Goal: Register for event/course

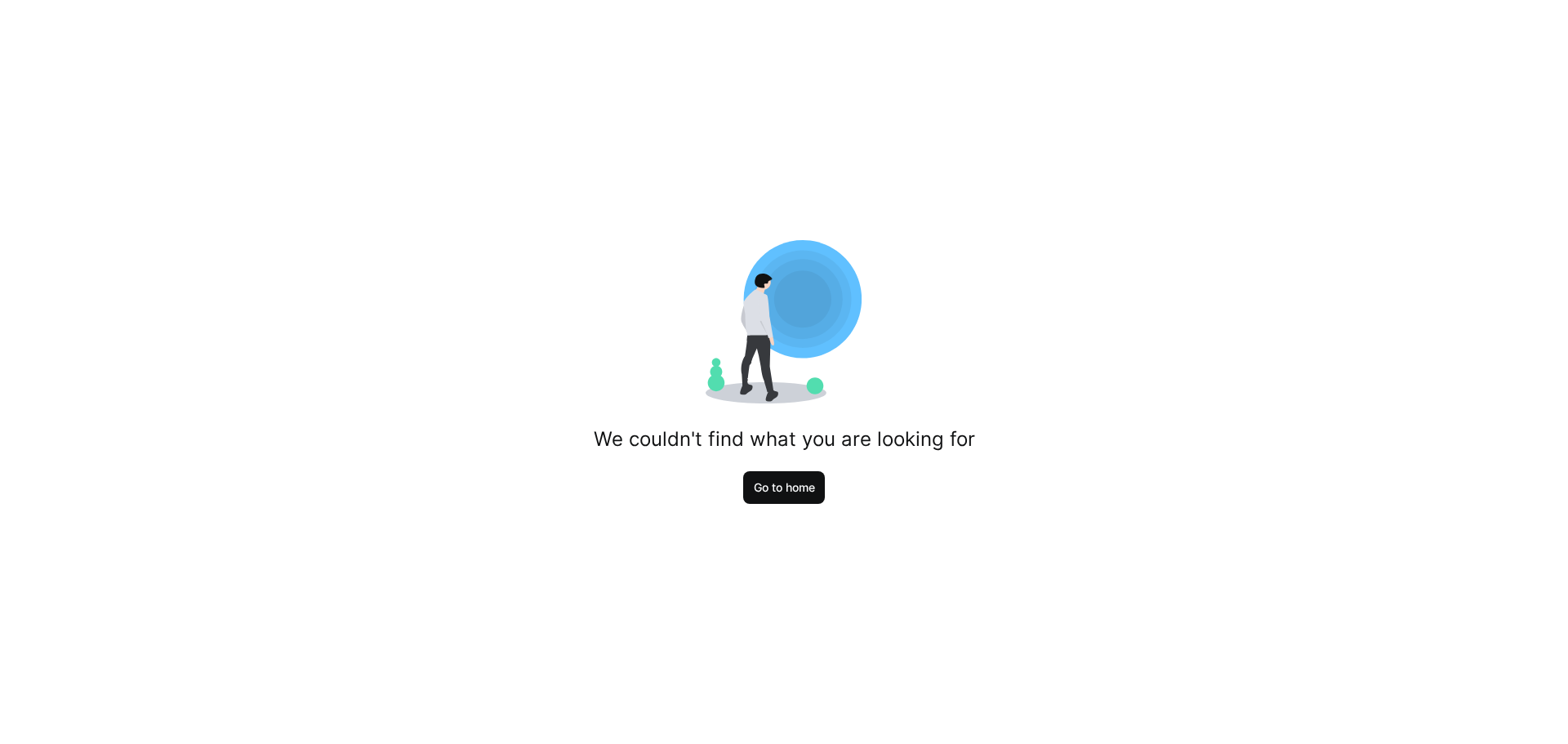
click at [783, 480] on span "Go to home" at bounding box center [784, 487] width 66 height 17
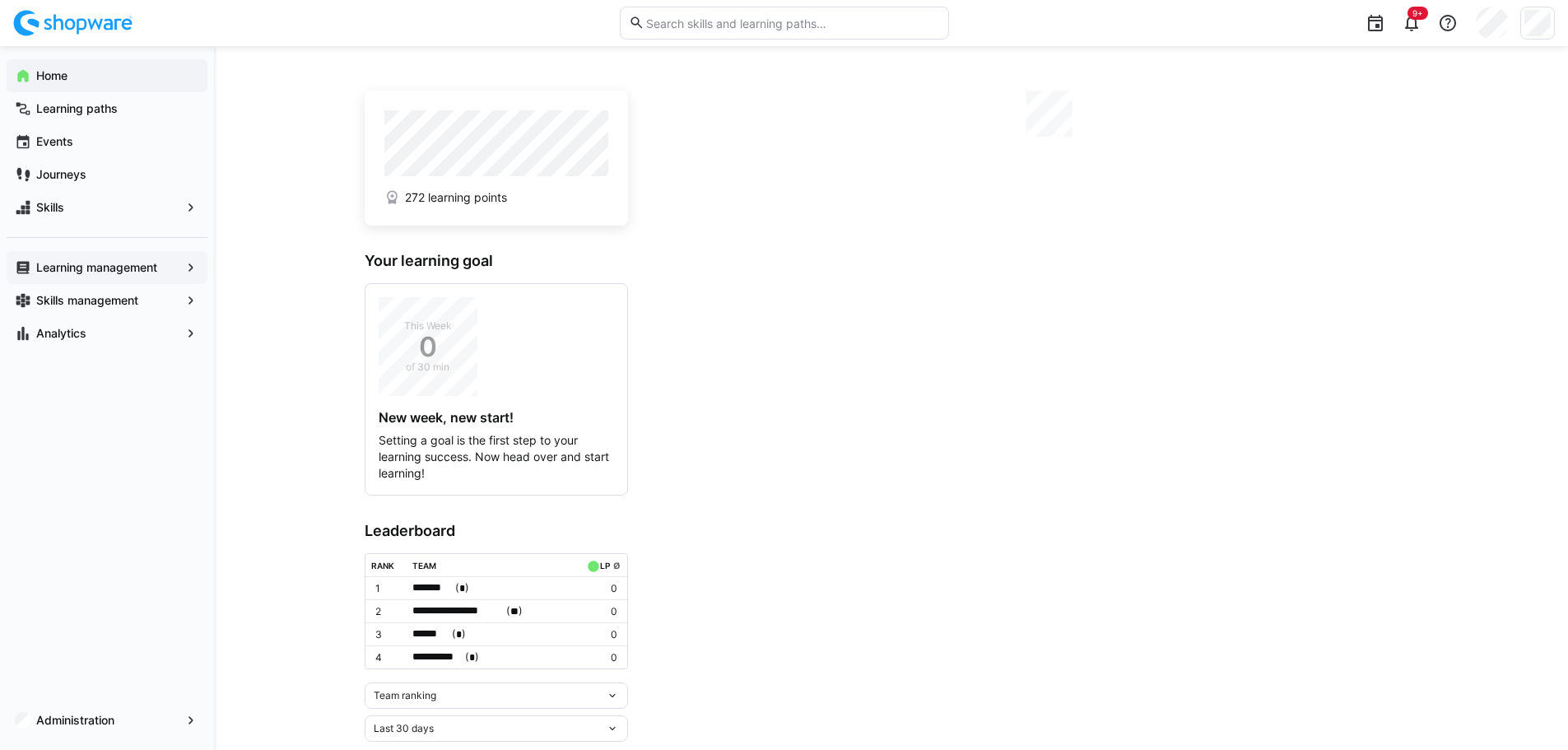
click at [196, 265] on eds-icon at bounding box center [191, 267] width 17 height 17
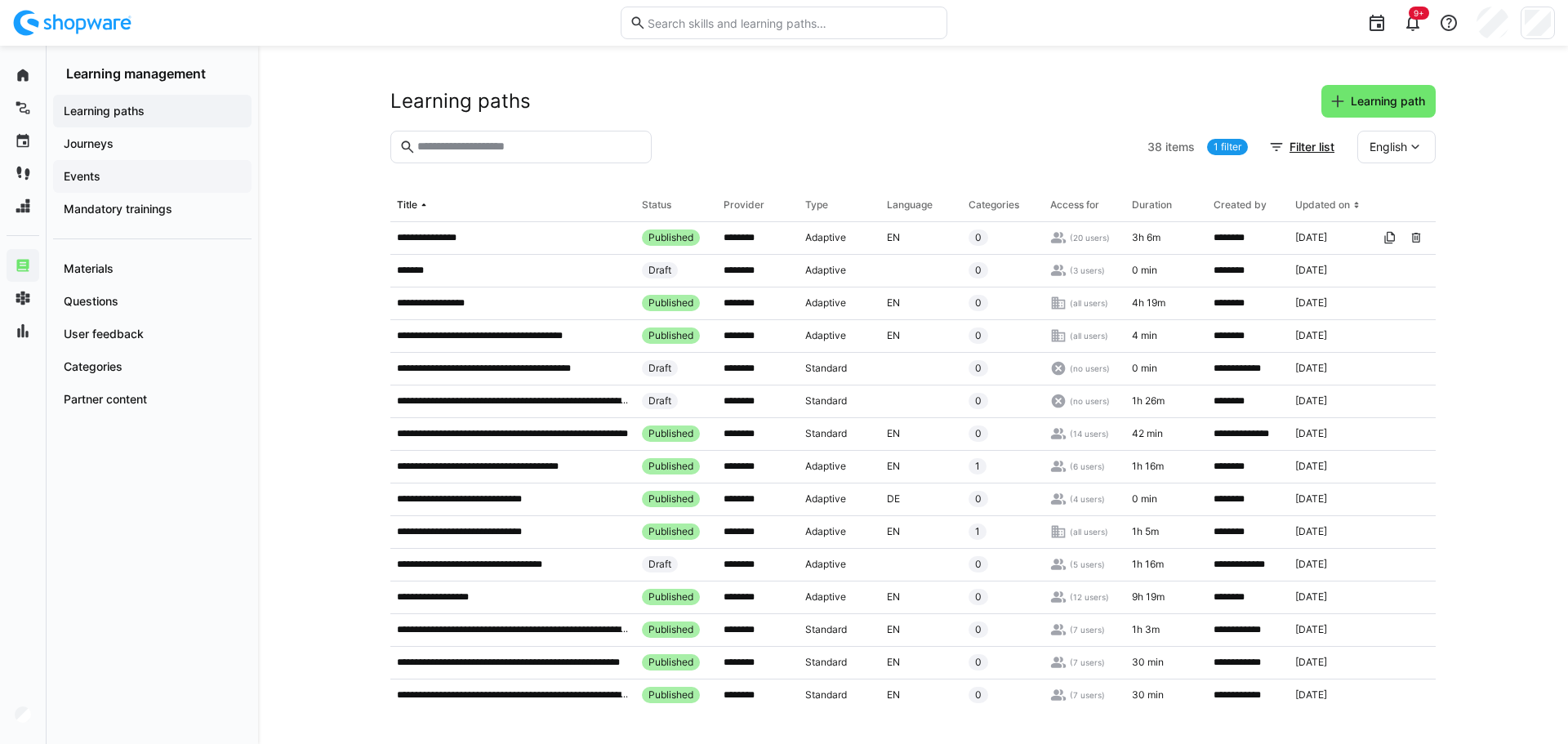
click at [0, 0] on app-navigation-label "Events" at bounding box center [0, 0] width 0 height 0
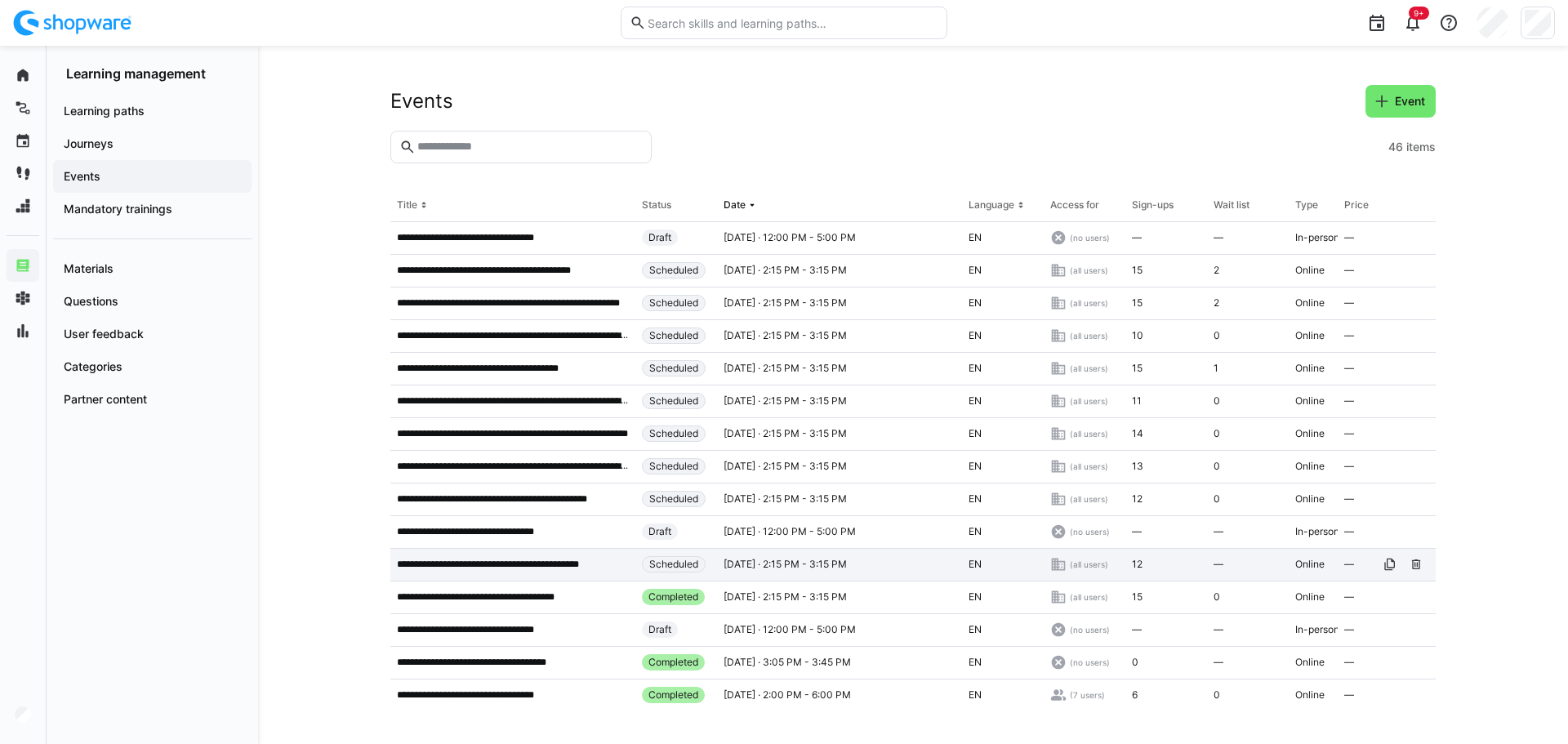
click at [567, 564] on p "**********" at bounding box center [504, 563] width 216 height 13
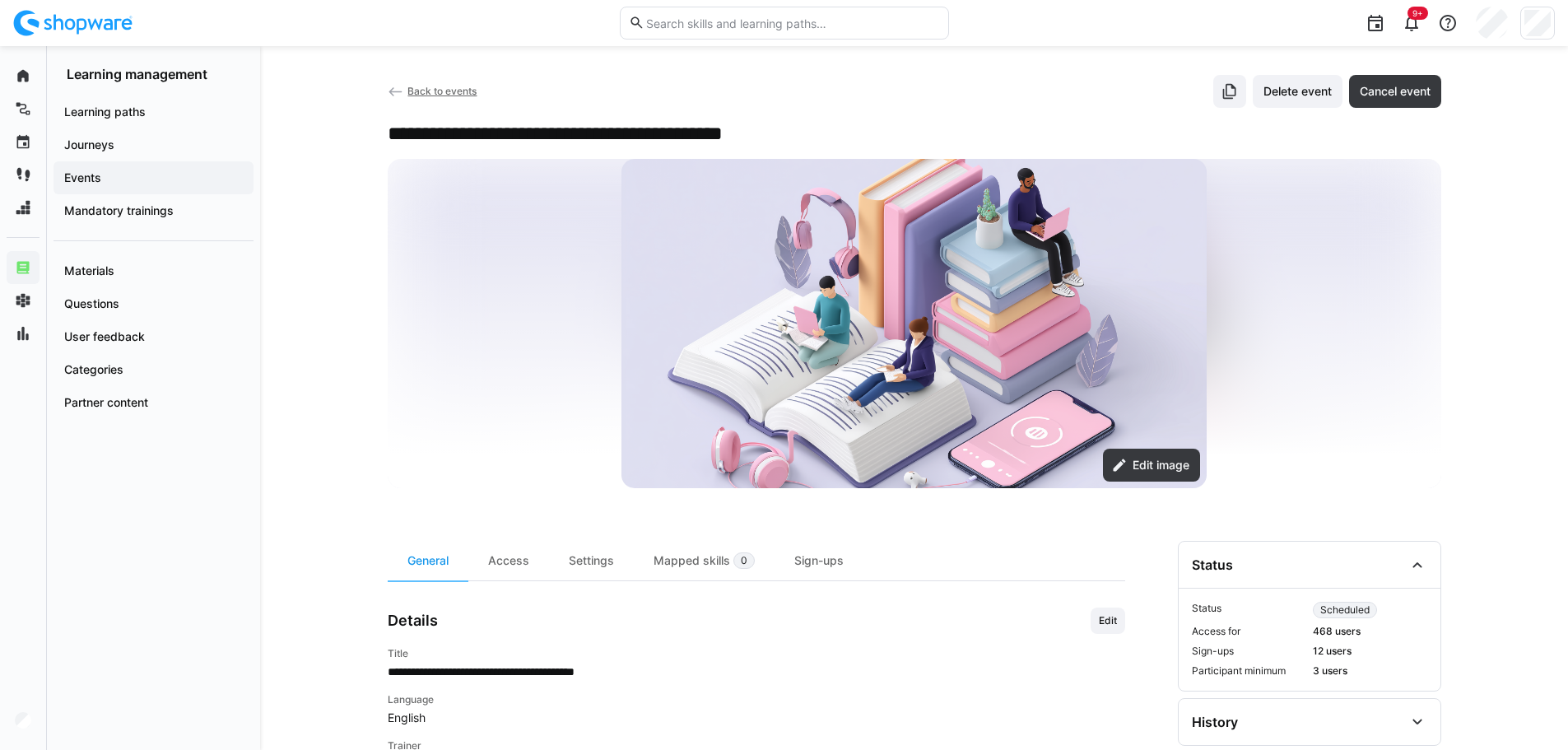
scroll to position [329, 0]
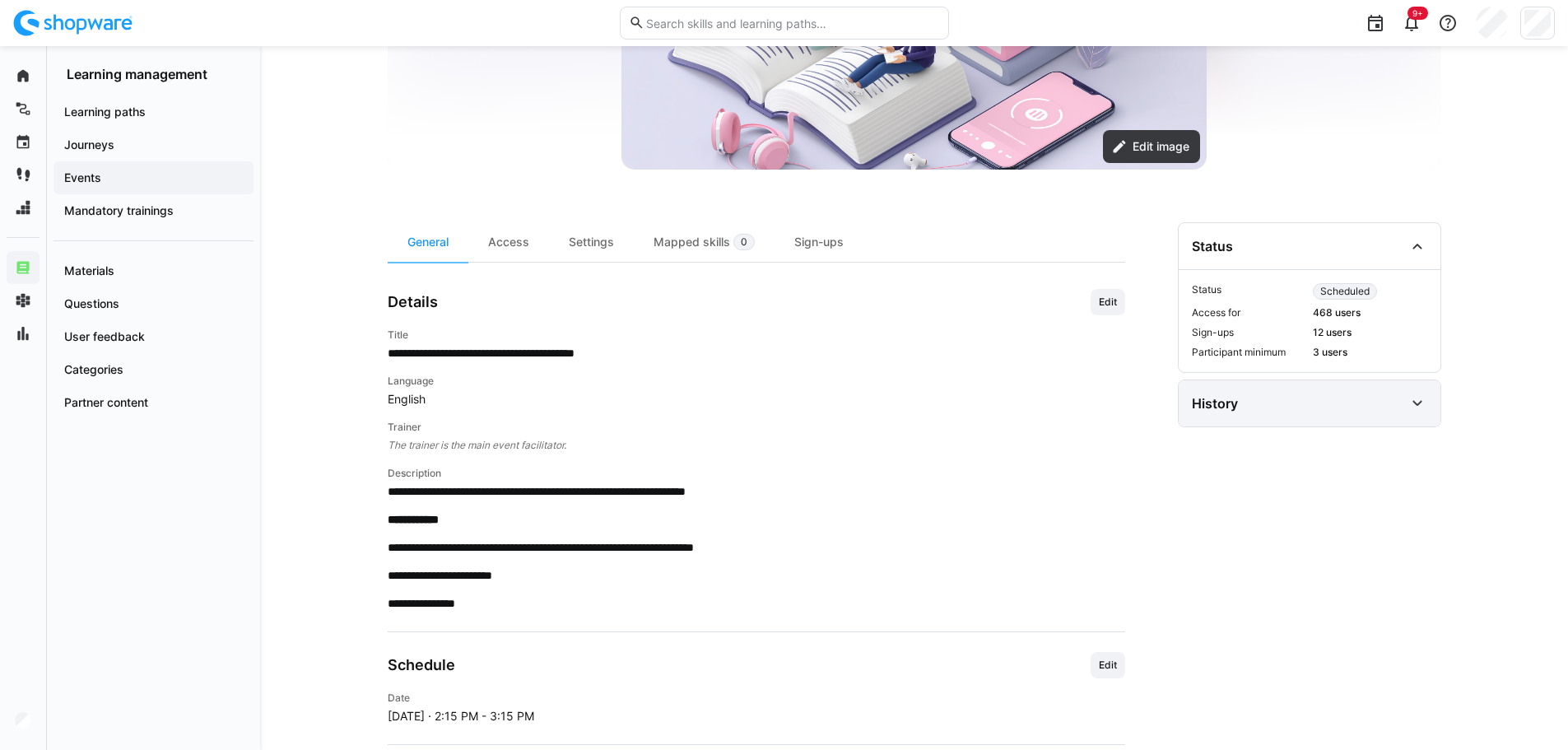
click at [1430, 413] on div "History" at bounding box center [1309, 403] width 261 height 46
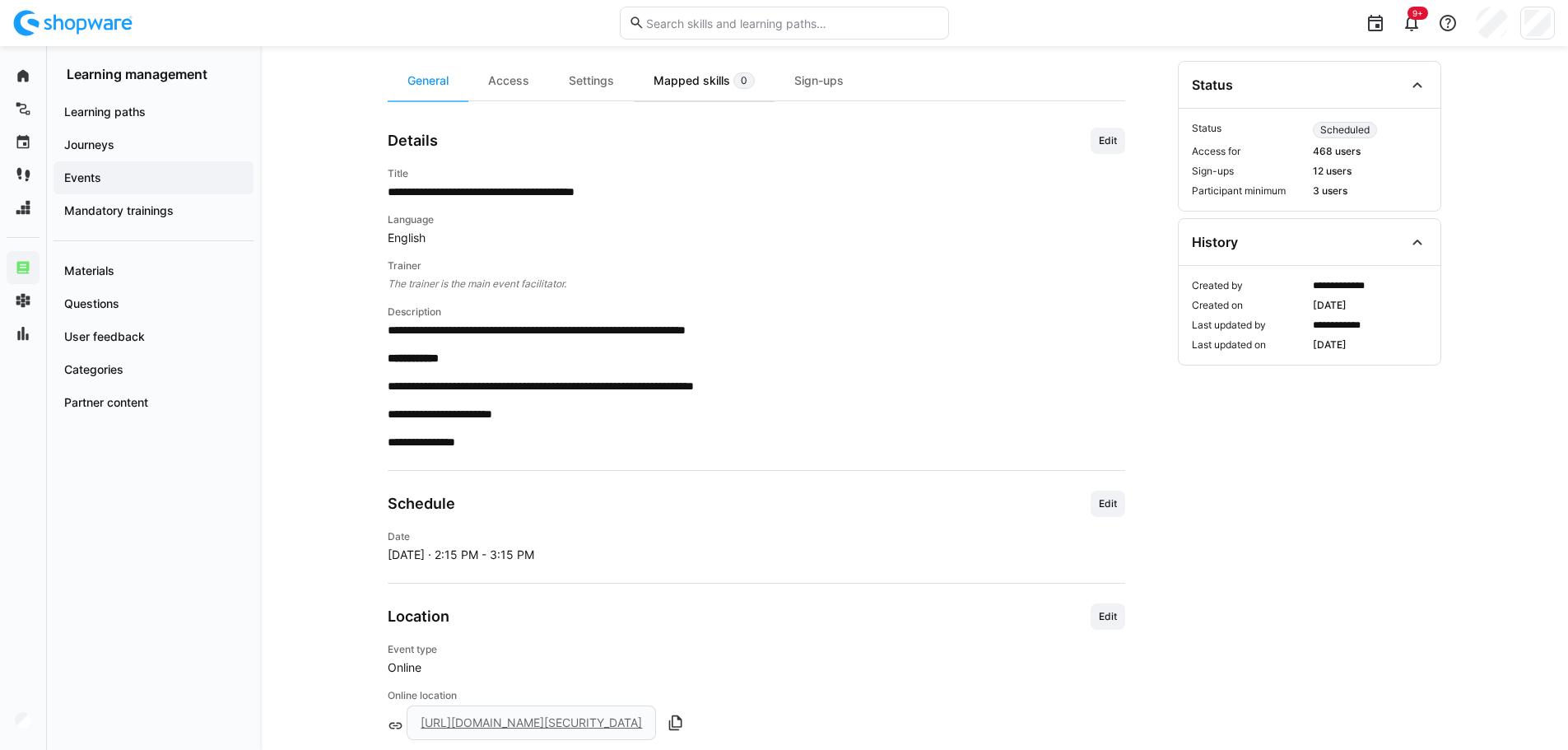
scroll to position [247, 0]
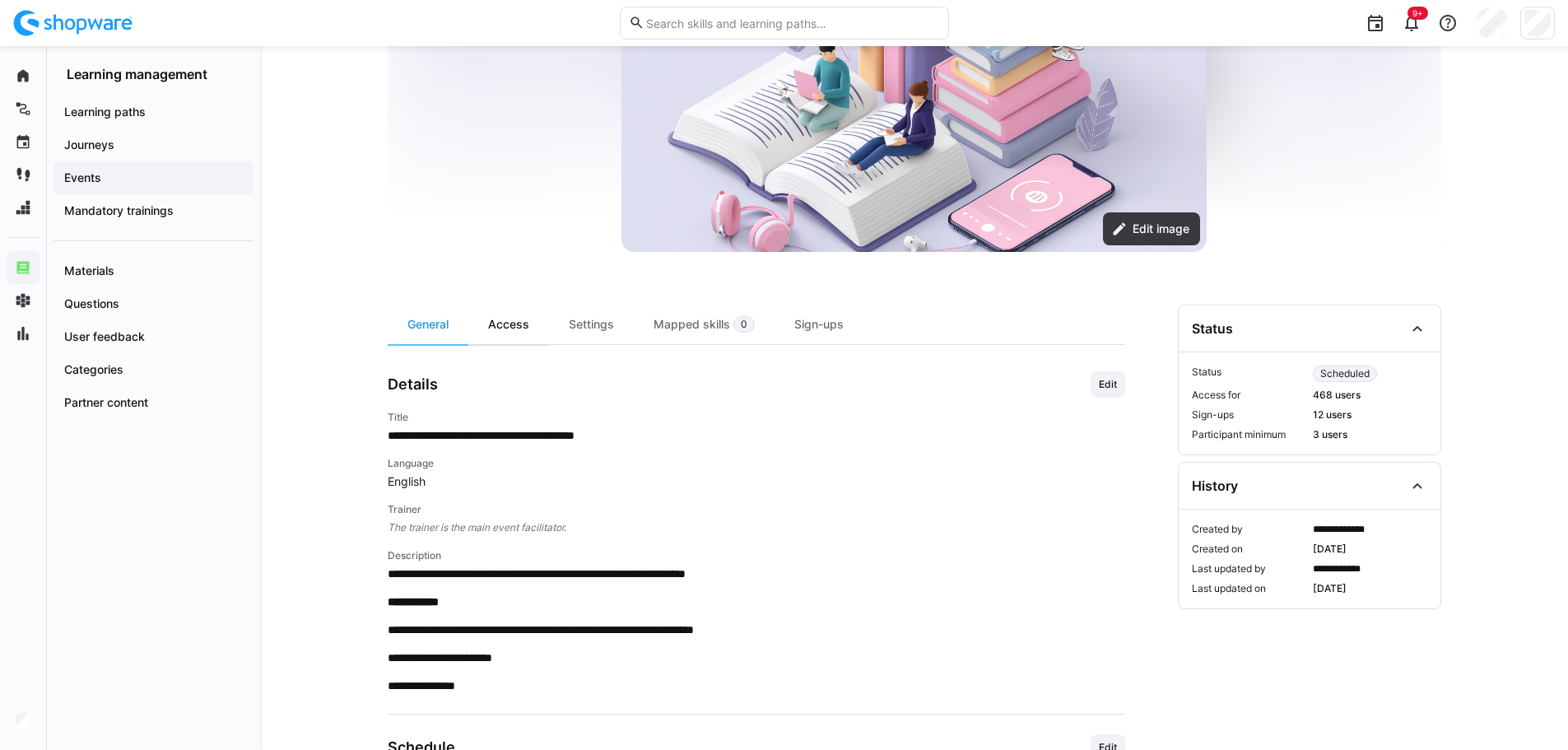
click at [532, 321] on div "Access" at bounding box center [508, 324] width 81 height 39
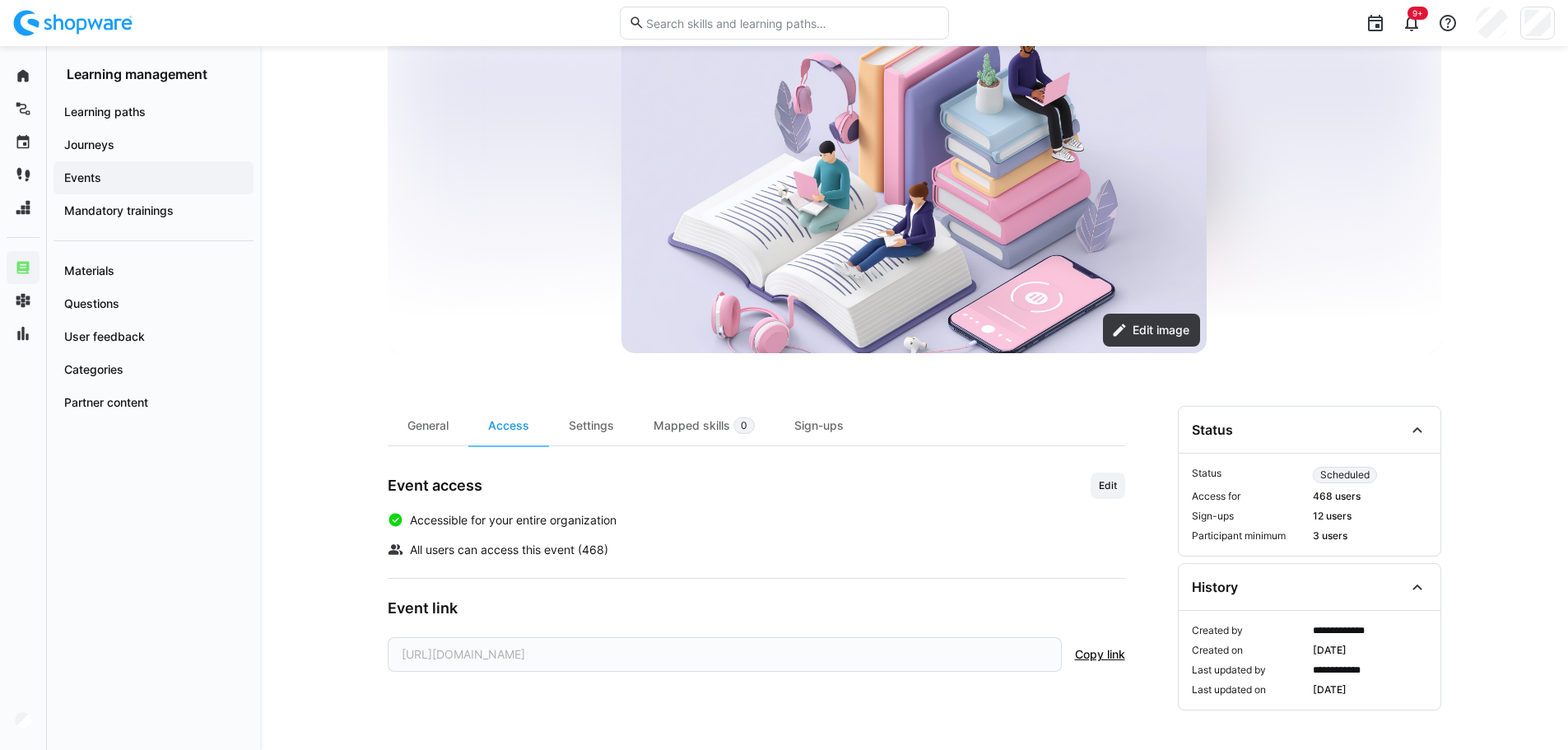
scroll to position [146, 0]
click at [831, 424] on div "Sign-ups" at bounding box center [819, 426] width 89 height 39
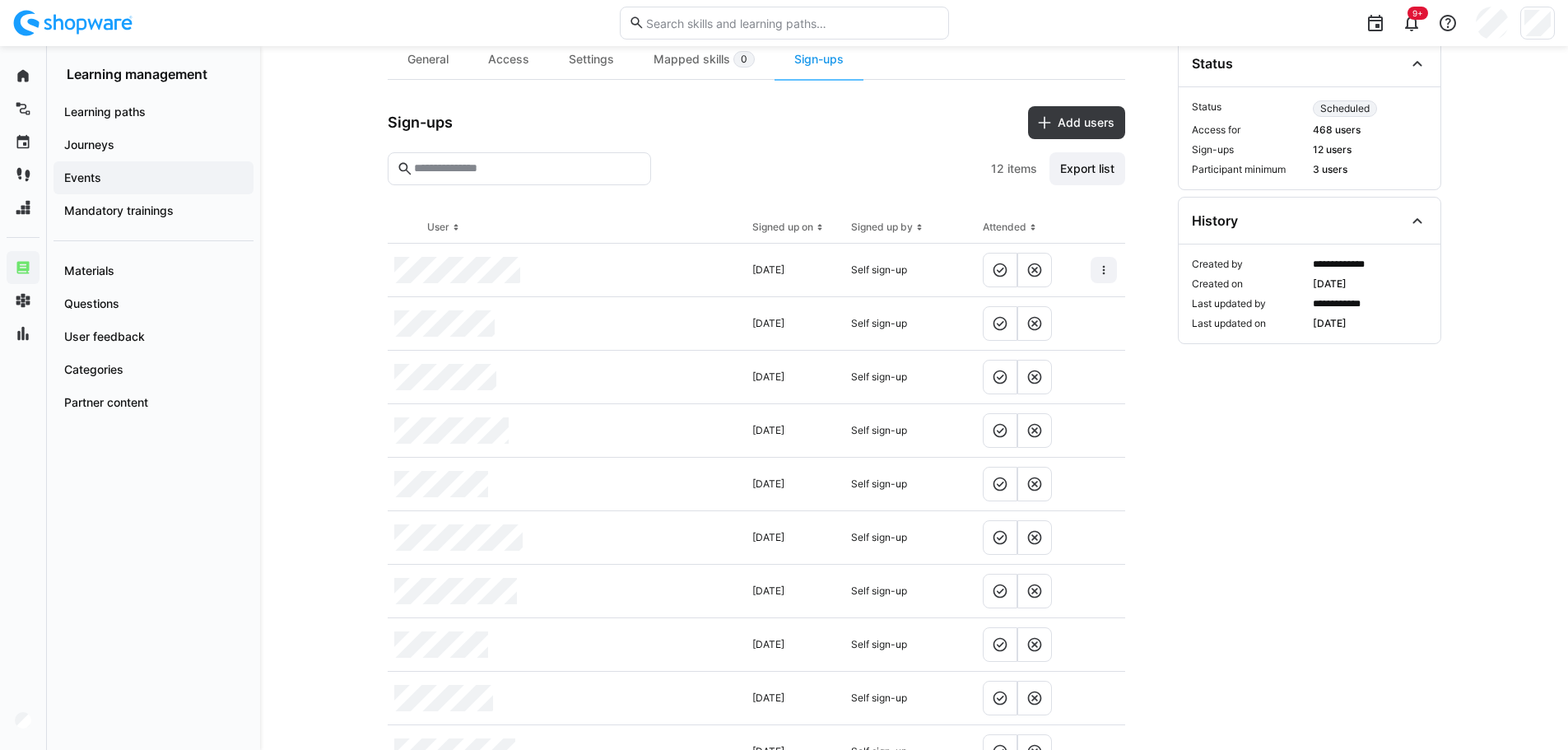
scroll to position [576, 0]
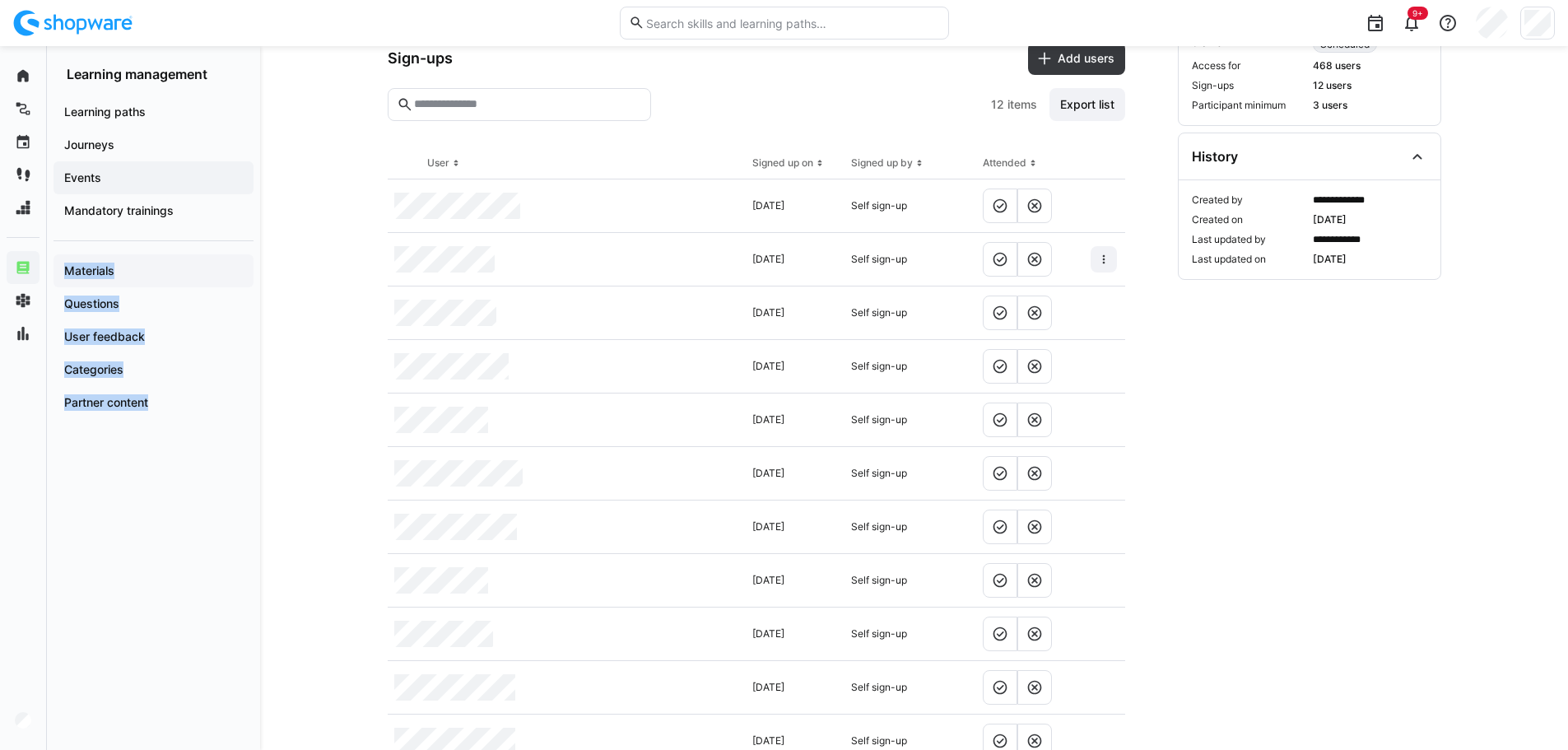
drag, startPoint x: 359, startPoint y: 194, endPoint x: 66, endPoint y: 270, distance: 302.7
click at [68, 272] on div "**********" at bounding box center [784, 165] width 1568 height 1391
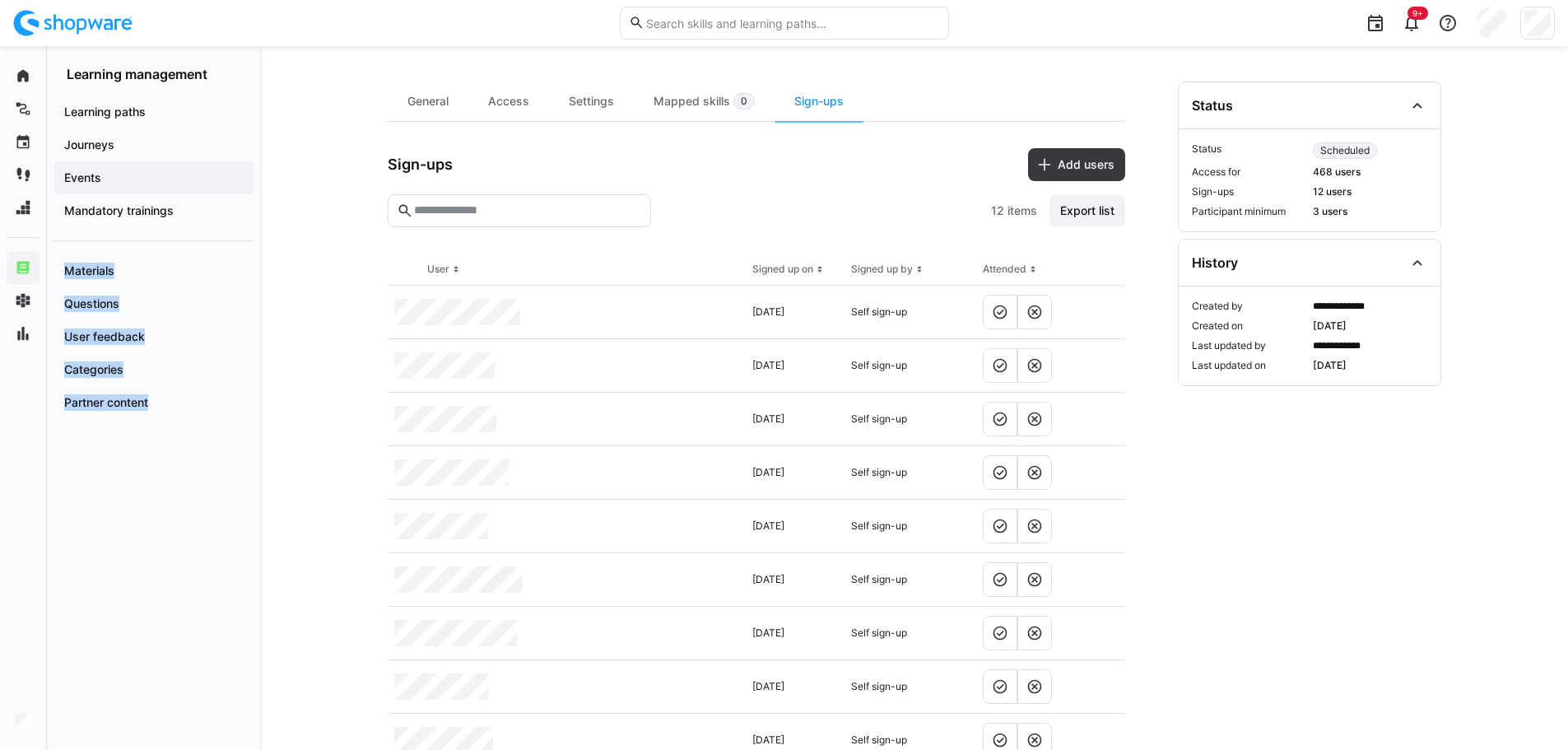
scroll to position [440, 0]
